Goal: Task Accomplishment & Management: Complete application form

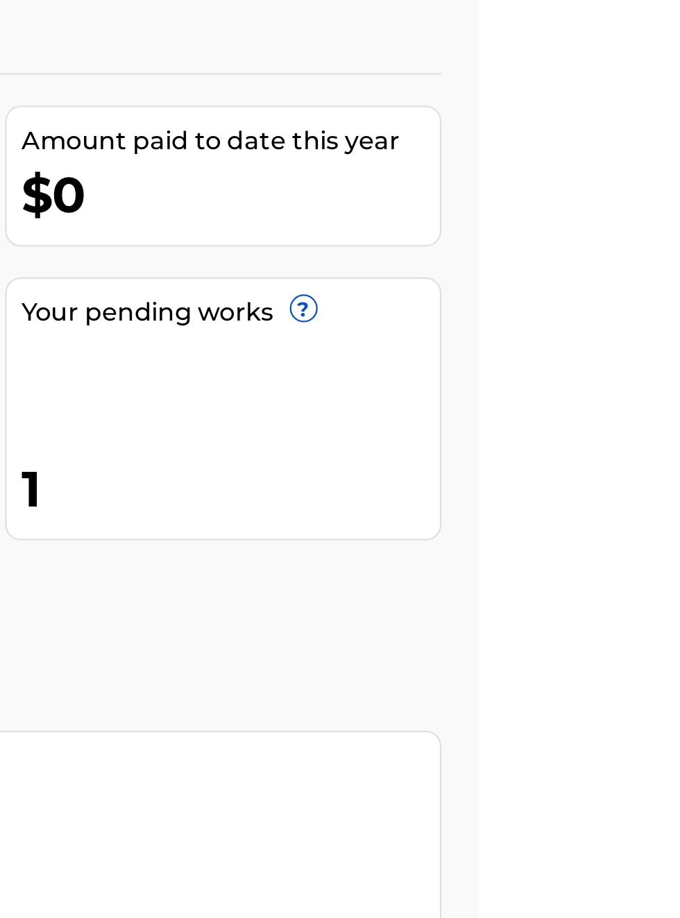
scroll to position [129, 465]
click at [431, 344] on link "Register Works" at bounding box center [377, 354] width 107 height 21
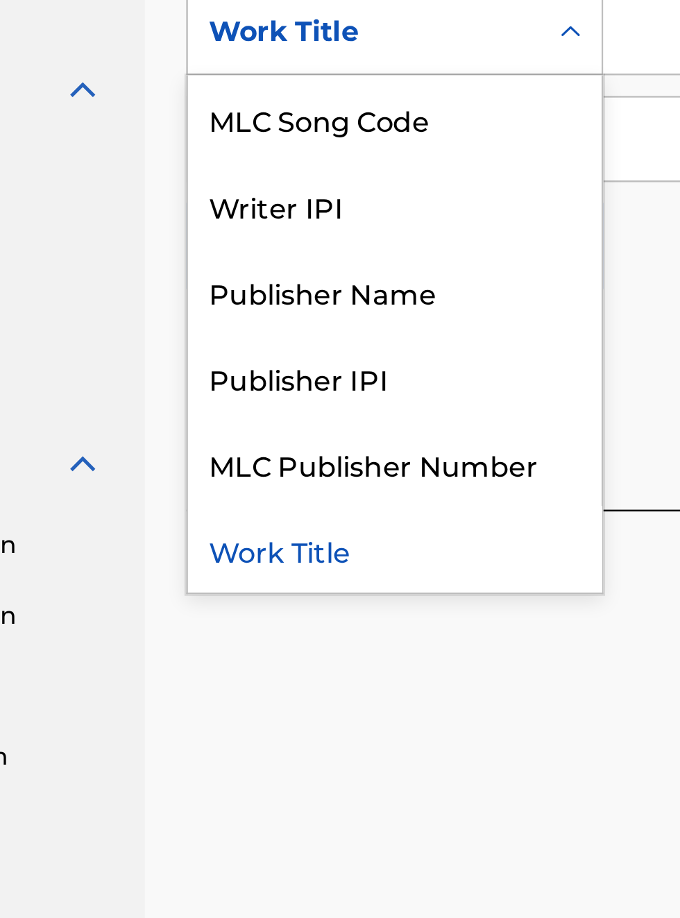
scroll to position [437, 157]
click at [305, 596] on div "Publisher IPI" at bounding box center [316, 588] width 167 height 35
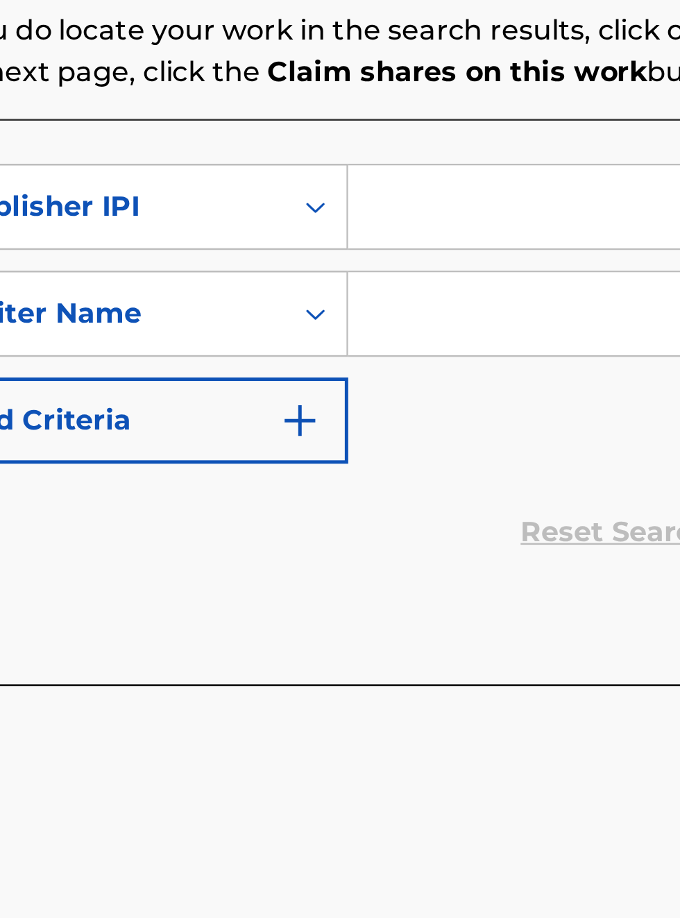
scroll to position [367, 260]
click at [443, 451] on input "Search Form" at bounding box center [531, 449] width 263 height 33
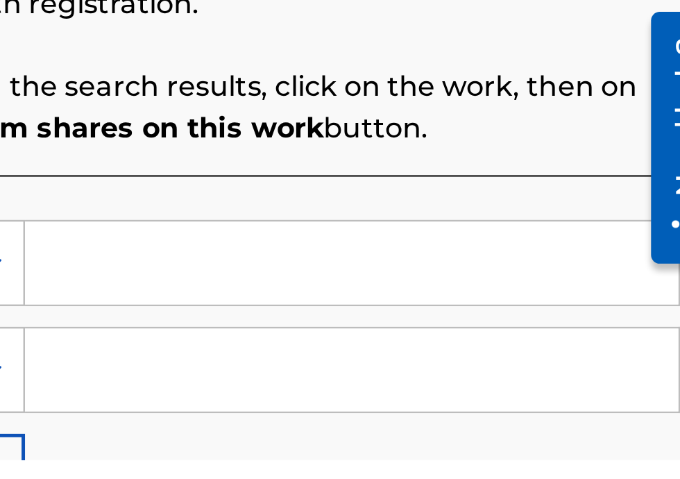
scroll to position [294, 389]
type input "O"
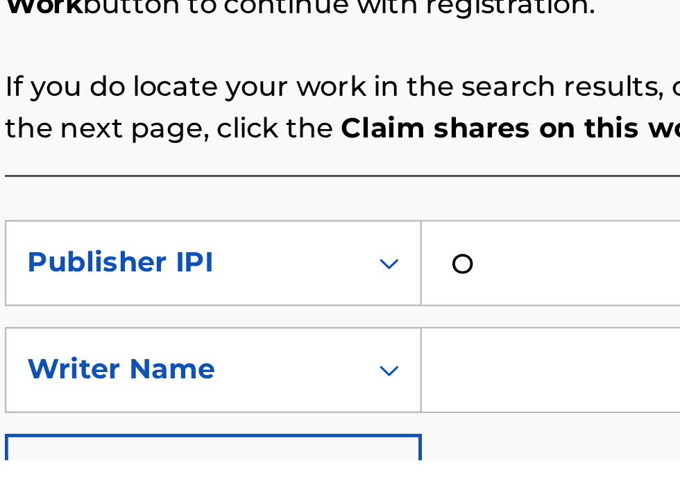
scroll to position [294, 230]
type input "00340604990"
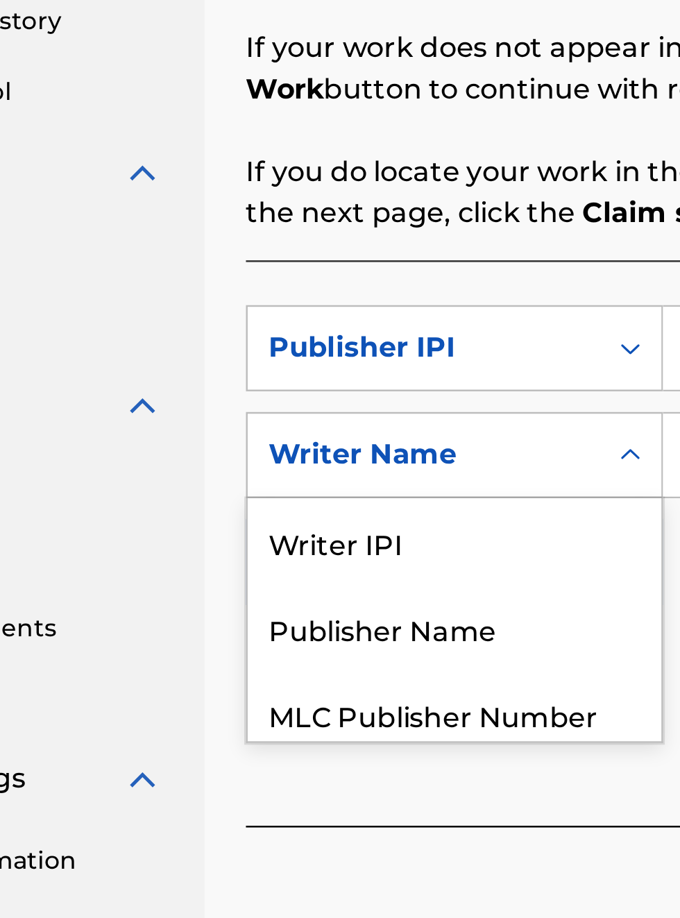
scroll to position [0, 0]
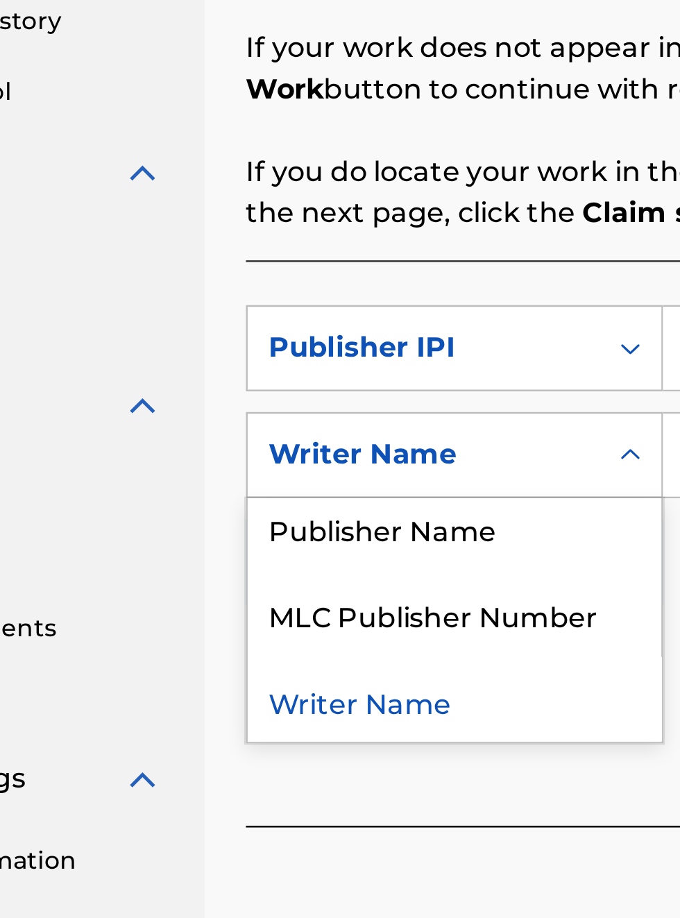
click at [324, 505] on div "Publisher Name" at bounding box center [316, 522] width 167 height 35
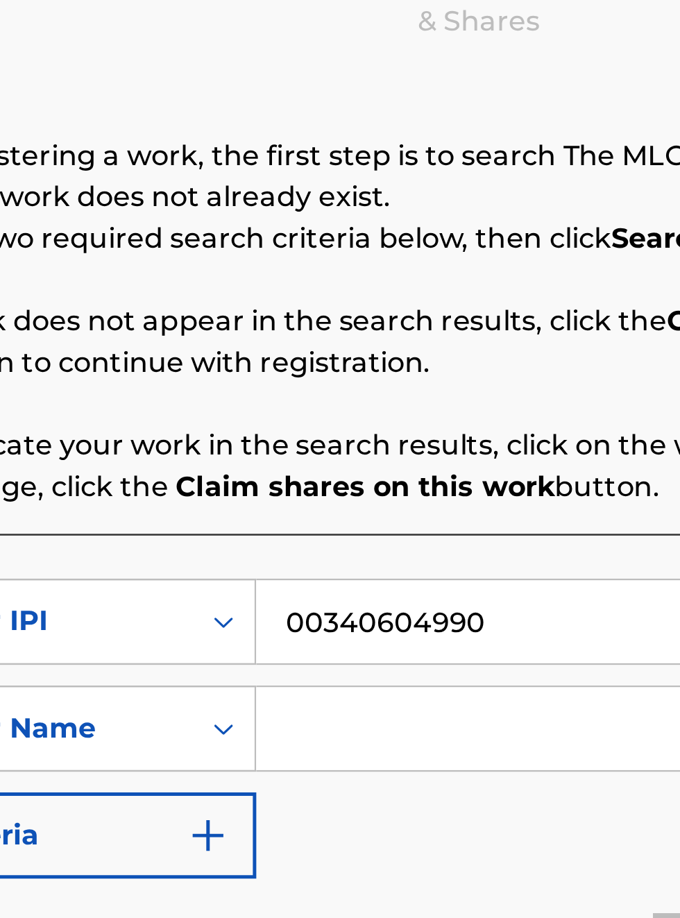
click at [441, 476] on input "Search Form" at bounding box center [531, 492] width 263 height 33
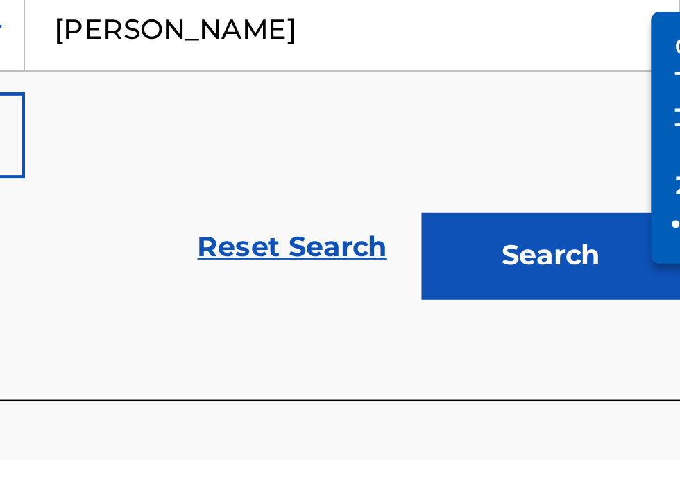
type input "[PERSON_NAME]"
click at [603, 405] on button "Search" at bounding box center [612, 397] width 104 height 35
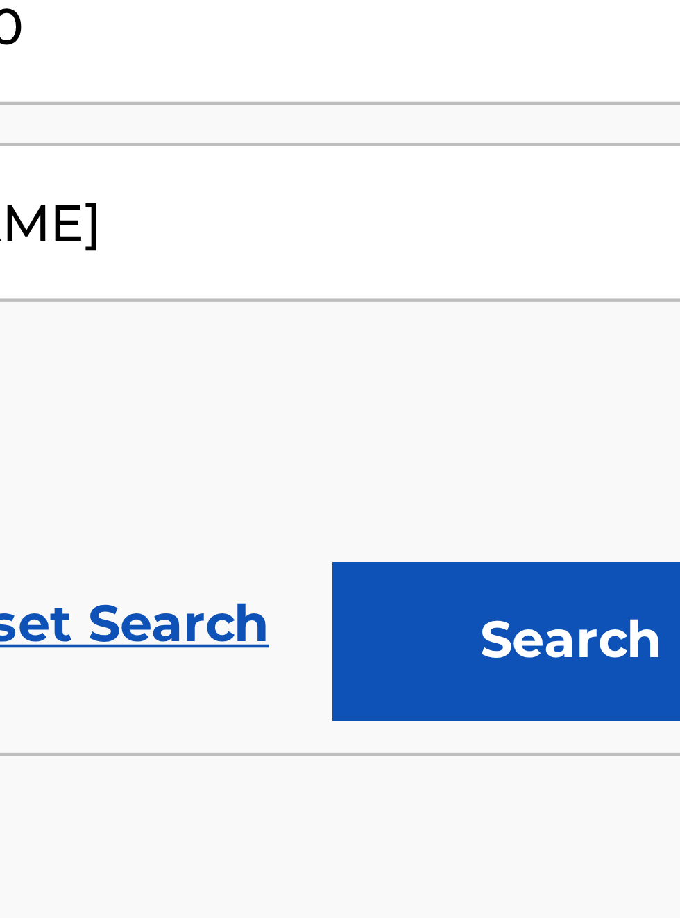
click at [616, 587] on button "Search" at bounding box center [612, 584] width 104 height 35
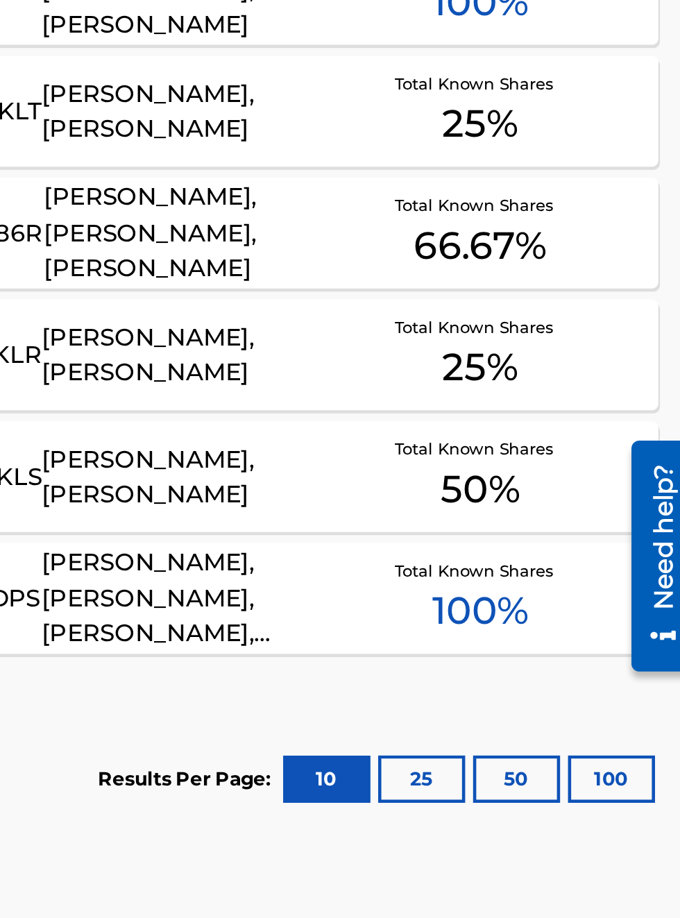
scroll to position [268, 0]
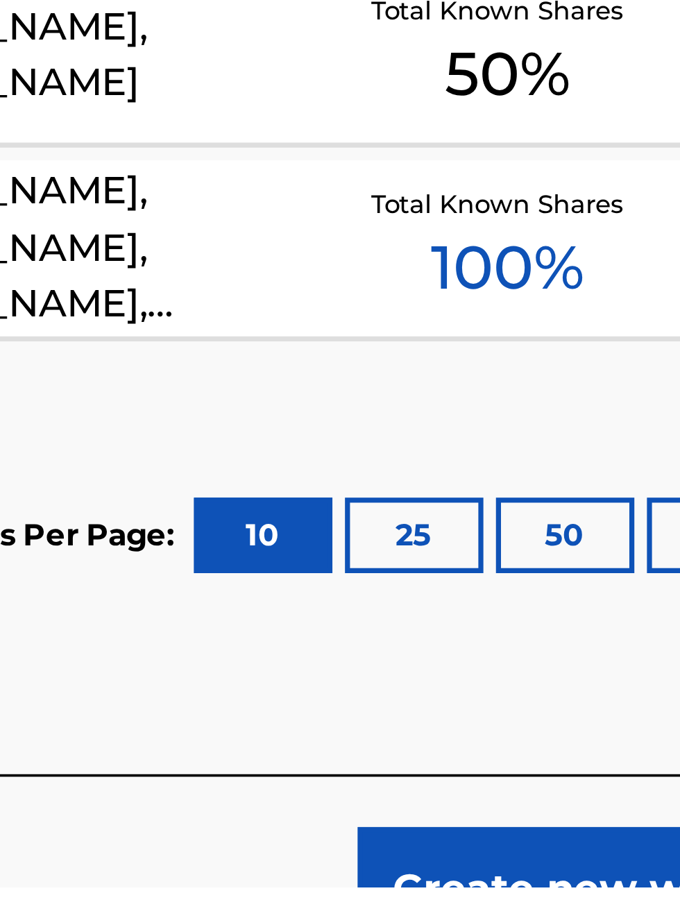
click at [608, 862] on div "SearchWithCriteria4058fd3e-342a-41af-91d1-ff271ee48749 Publisher IPI 0034060499…" at bounding box center [448, 517] width 432 height 740
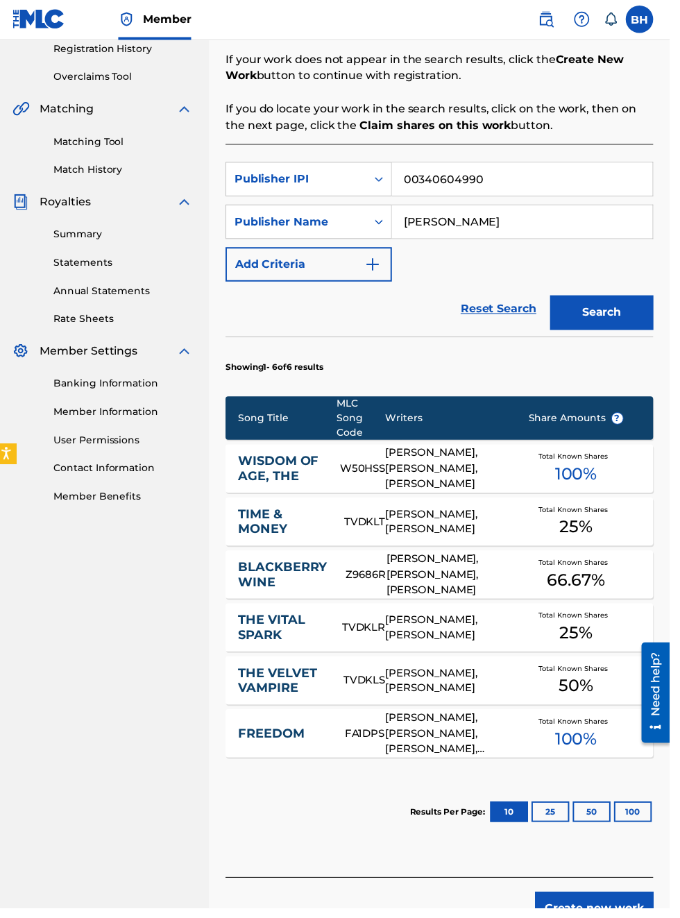
click at [578, 831] on button "25" at bounding box center [560, 820] width 38 height 21
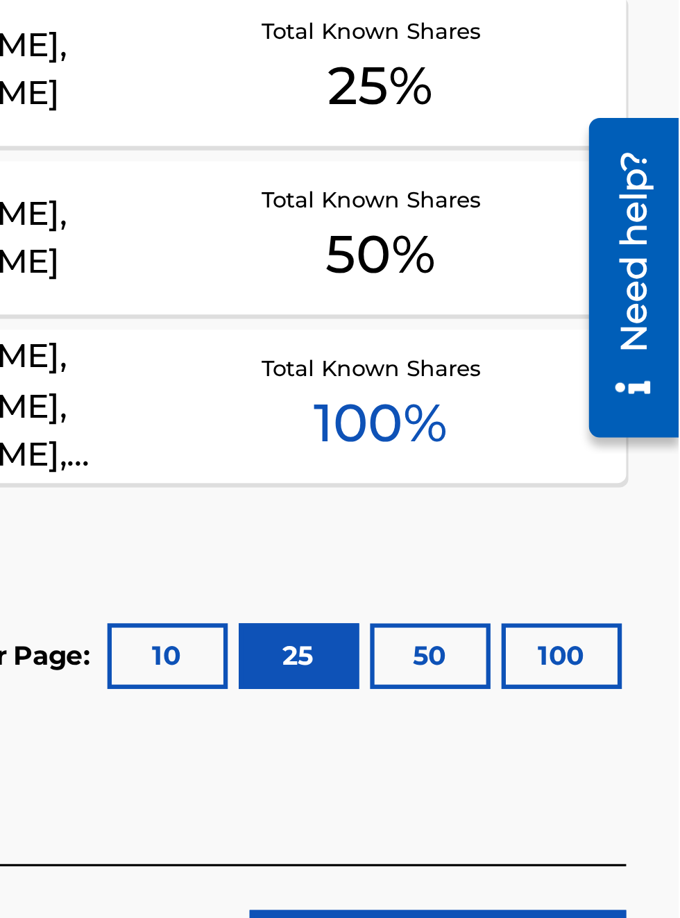
click at [603, 823] on button "50" at bounding box center [601, 820] width 38 height 21
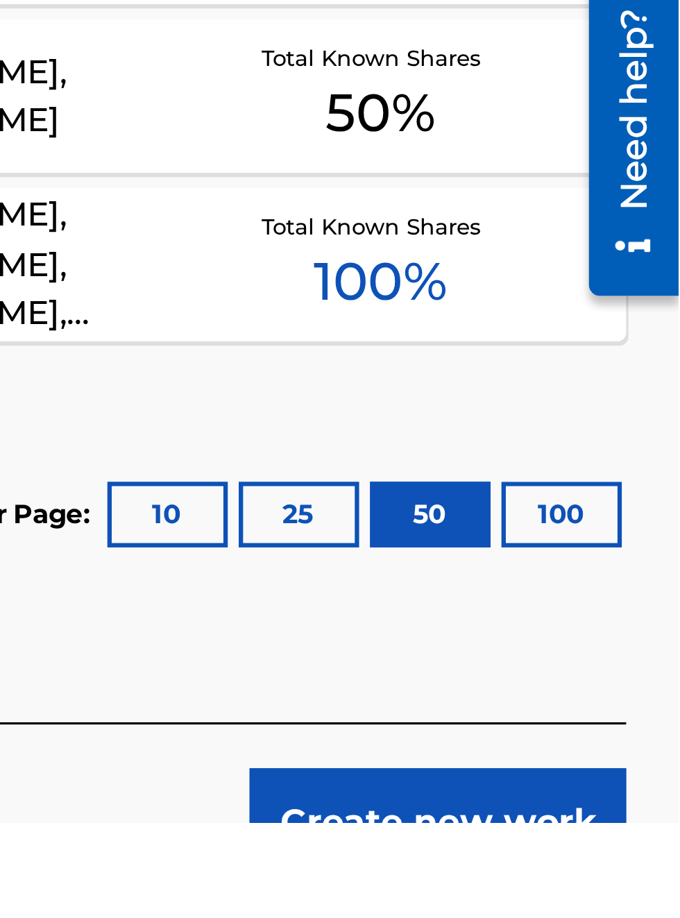
click at [645, 821] on button "100" at bounding box center [643, 820] width 38 height 21
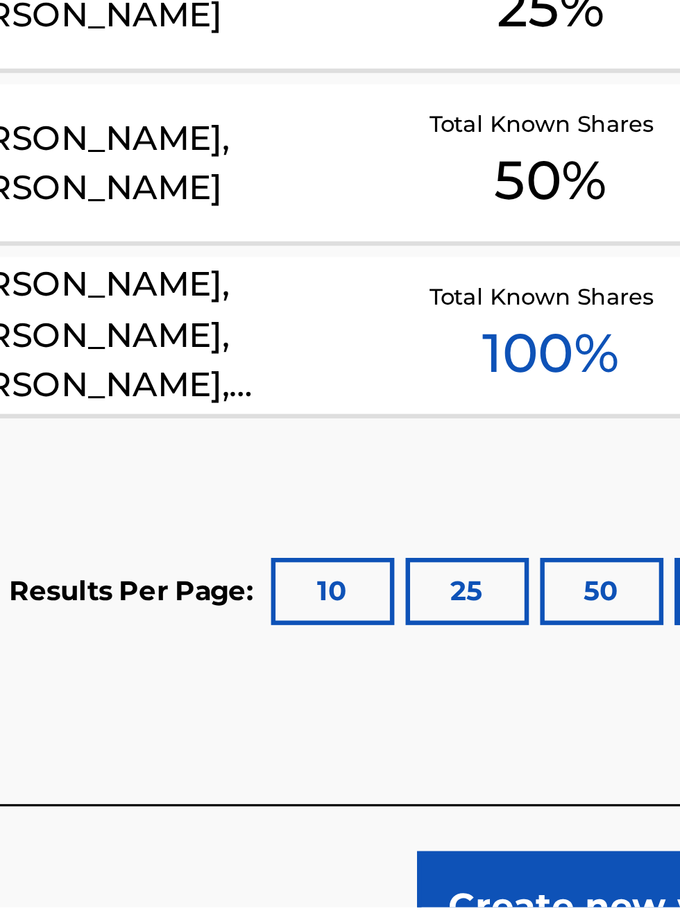
click at [522, 825] on button "10" at bounding box center [518, 820] width 38 height 21
